Goal: Use online tool/utility: Use online tool/utility

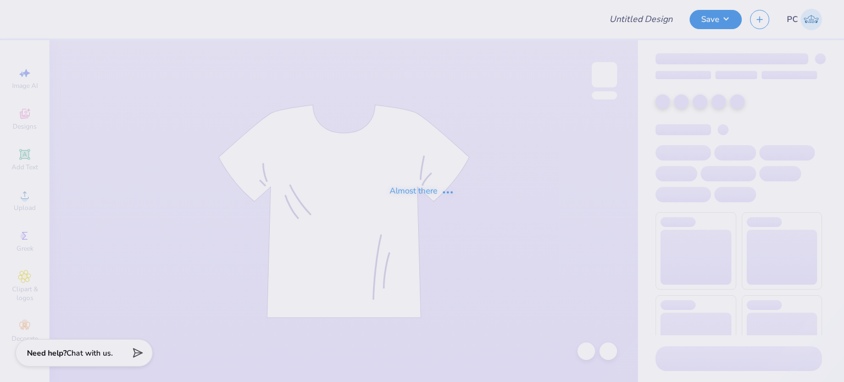
type input "Polos for [PERSON_NAME][GEOGRAPHIC_DATA]"
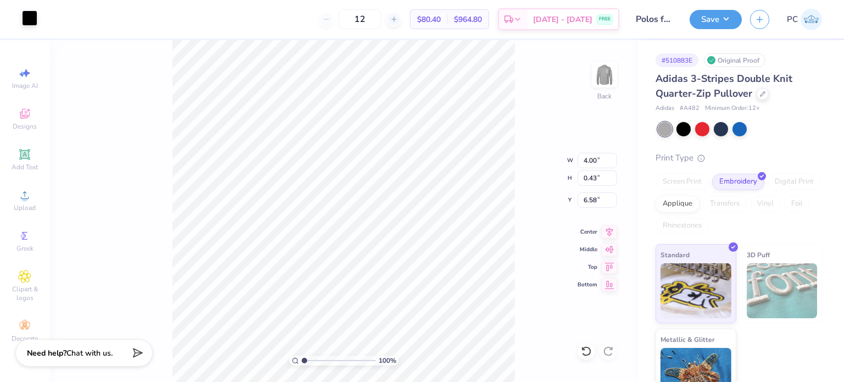
click at [24, 23] on div at bounding box center [29, 17] width 15 height 15
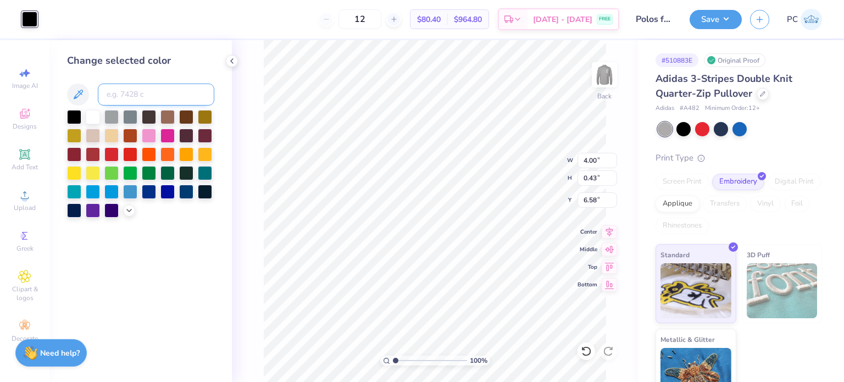
click at [121, 95] on input at bounding box center [156, 95] width 117 height 22
type input "4525"
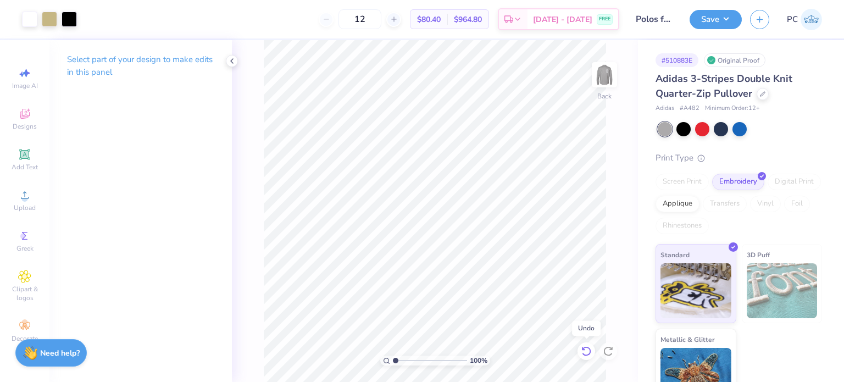
click at [583, 349] on icon at bounding box center [584, 348] width 2 height 2
click at [607, 349] on icon at bounding box center [608, 351] width 11 height 11
click at [232, 62] on polyline at bounding box center [232, 61] width 2 height 4
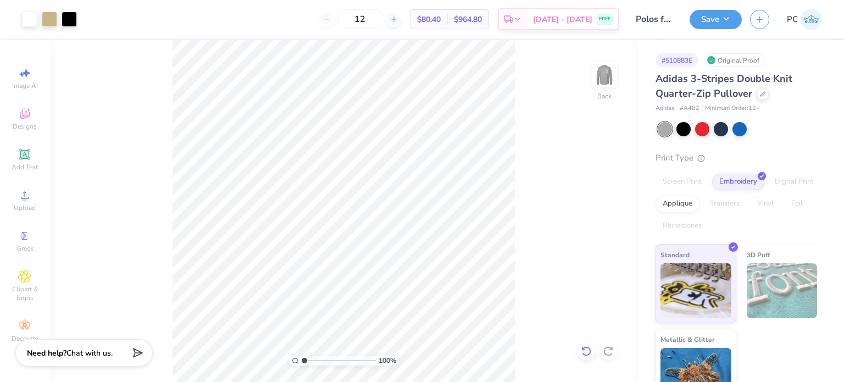
click at [580, 347] on div at bounding box center [587, 351] width 18 height 18
